Goal: Check status: Check status

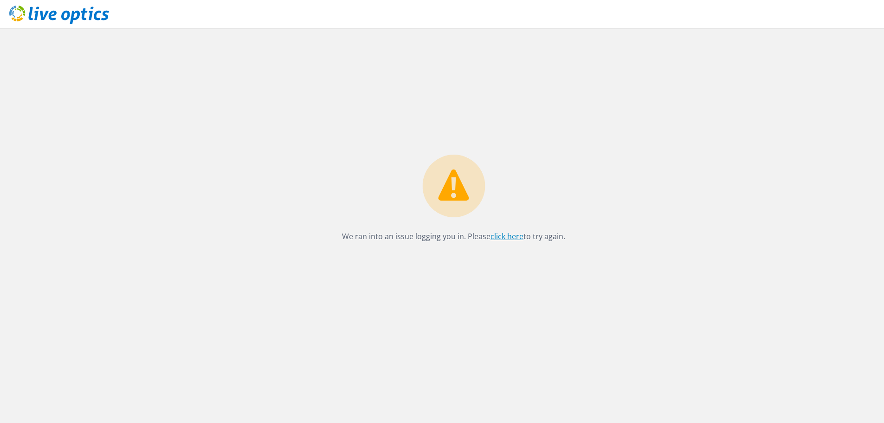
click at [508, 235] on link "click here" at bounding box center [507, 236] width 33 height 10
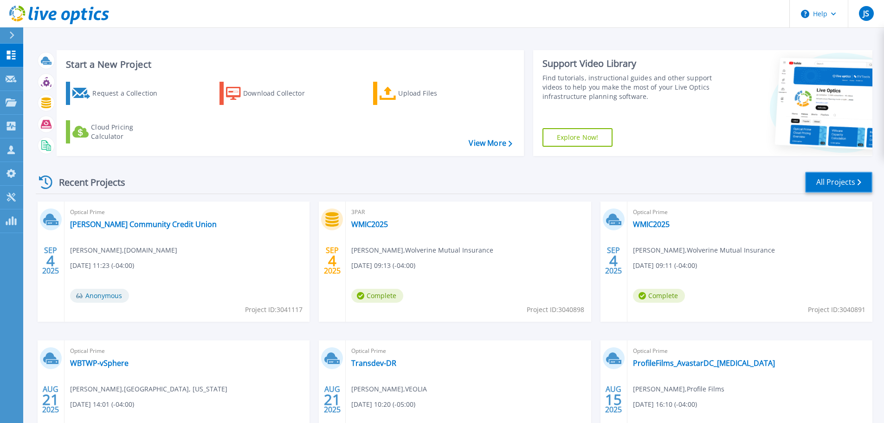
click at [827, 184] on link "All Projects" at bounding box center [838, 182] width 67 height 21
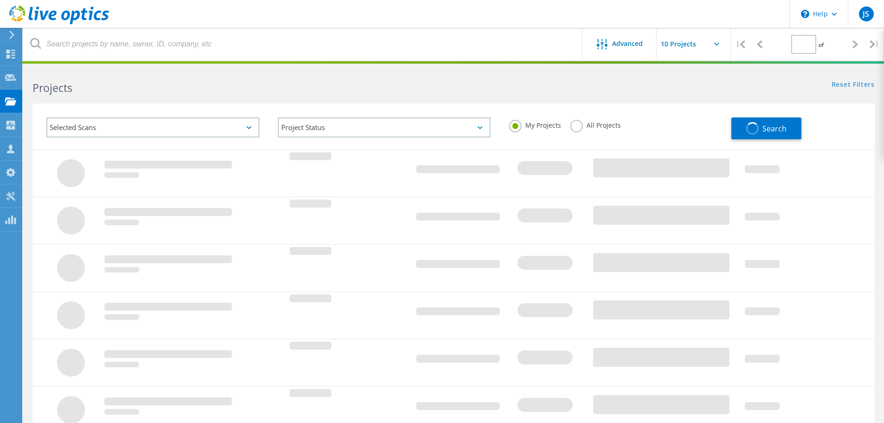
type input "1"
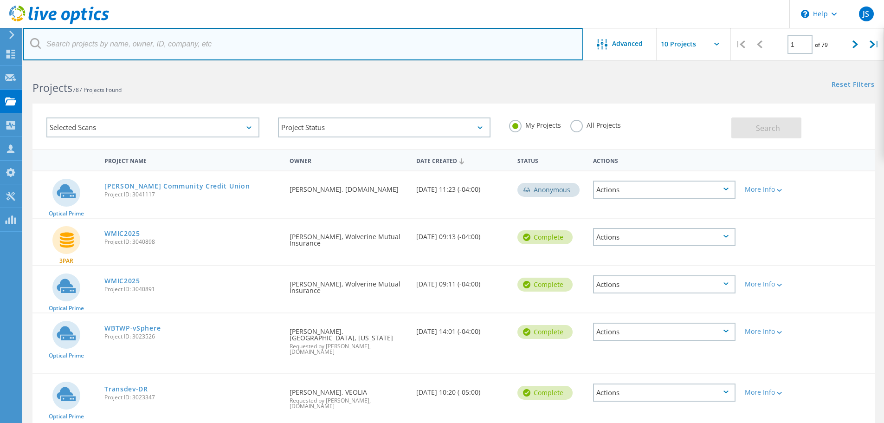
click at [108, 48] on input "text" at bounding box center [303, 44] width 560 height 32
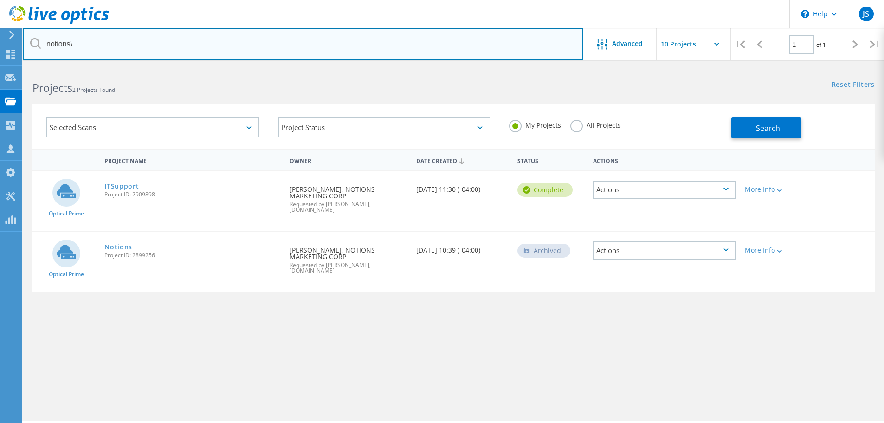
type input "notions\"
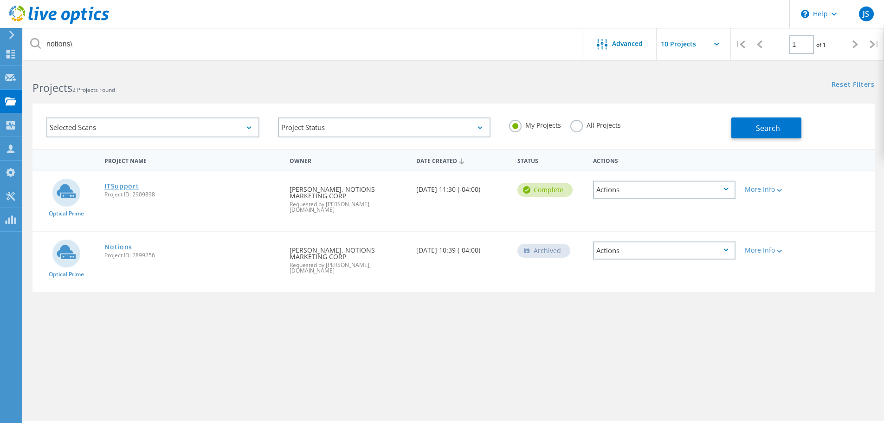
click at [130, 185] on link "ITSupport" at bounding box center [121, 186] width 34 height 6
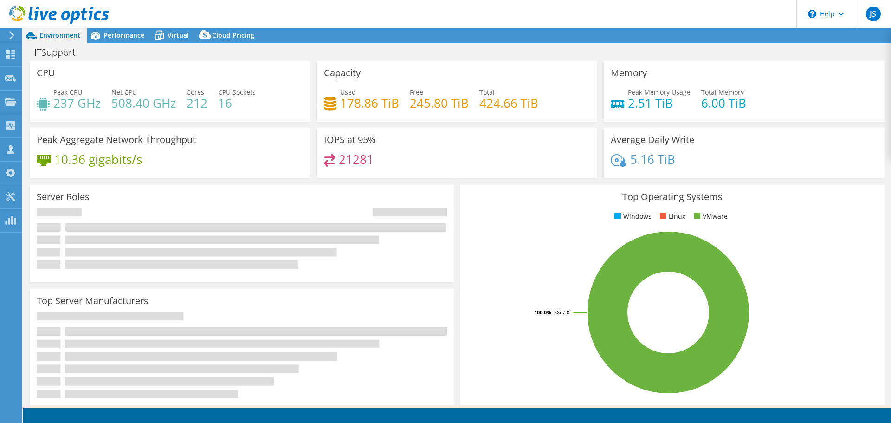
select select "USD"
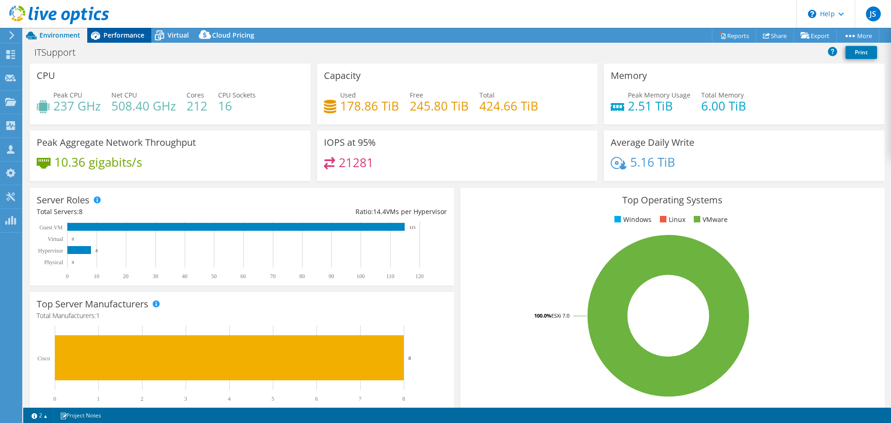
click at [124, 32] on span "Performance" at bounding box center [123, 35] width 41 height 9
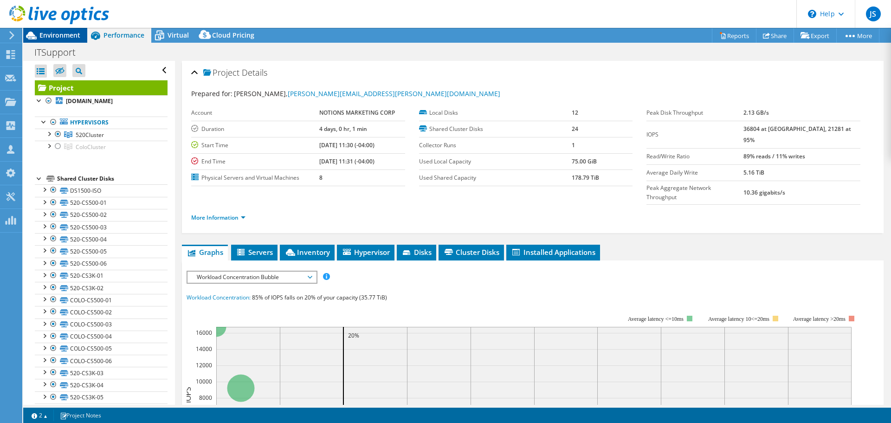
click at [70, 33] on span "Environment" at bounding box center [59, 35] width 41 height 9
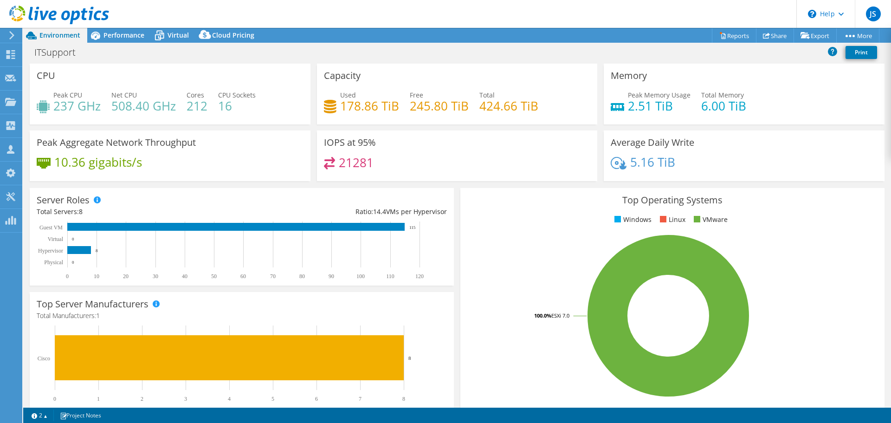
click at [641, 109] on h4 "2.51 TiB" at bounding box center [659, 106] width 63 height 10
click at [647, 109] on h4 "2.51 TiB" at bounding box center [659, 106] width 63 height 10
click at [661, 108] on h4 "2.51 TiB" at bounding box center [659, 106] width 63 height 10
